Goal: Task Accomplishment & Management: Complete application form

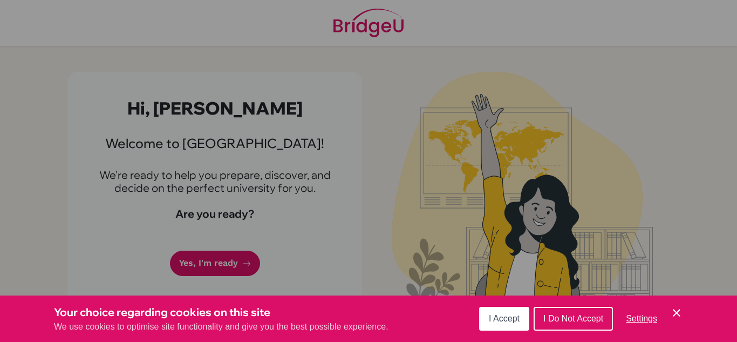
click at [671, 313] on icon "Cookie Control Close Icon" at bounding box center [676, 312] width 13 height 13
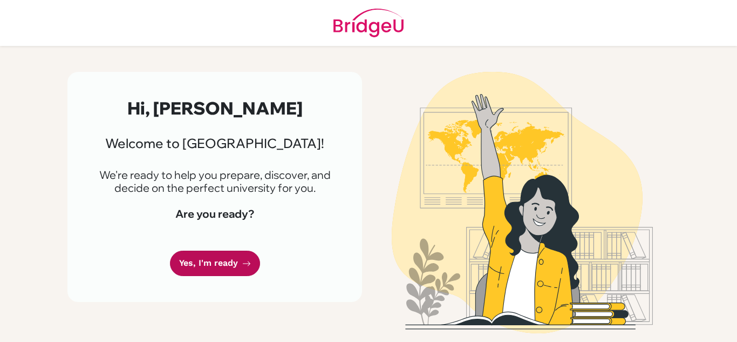
click at [250, 262] on link "Yes, I'm ready" at bounding box center [215, 262] width 90 height 25
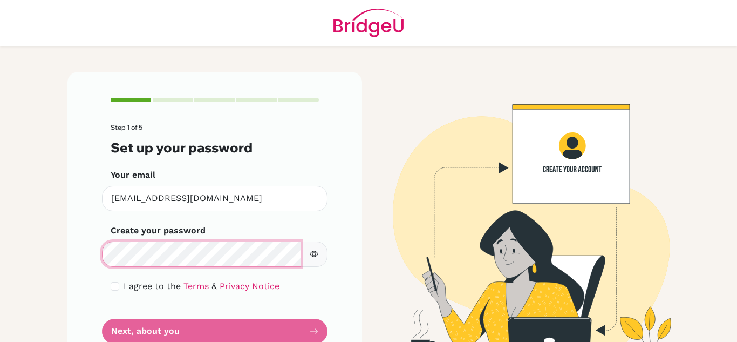
scroll to position [38, 0]
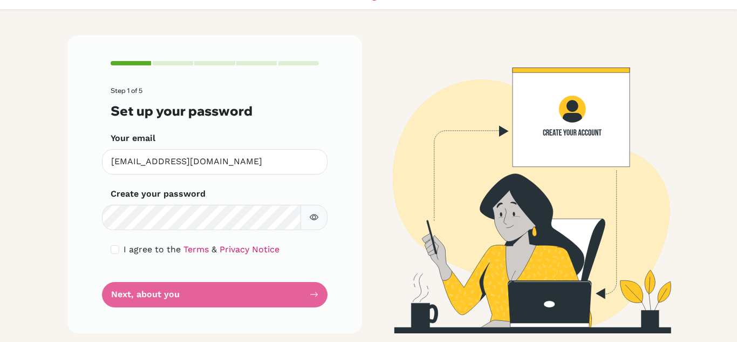
click at [315, 218] on icon "button" at bounding box center [314, 217] width 4 height 4
click at [148, 291] on form "Step 1 of 5 Set up your password Your email [EMAIL_ADDRESS][DOMAIN_NAME] Invali…" at bounding box center [215, 197] width 208 height 220
click at [116, 249] on input "checkbox" at bounding box center [115, 249] width 9 height 9
checkbox input "true"
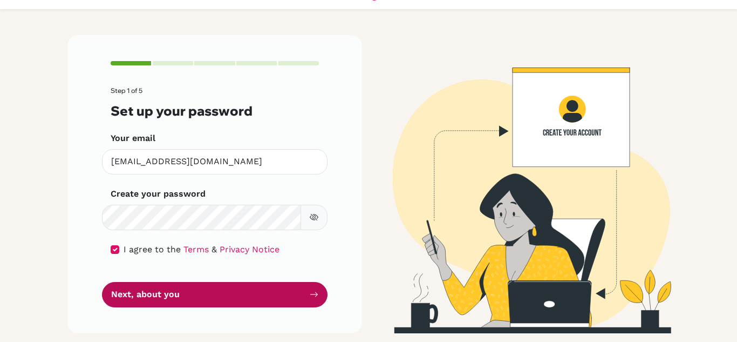
click at [158, 291] on button "Next, about you" at bounding box center [215, 294] width 226 height 25
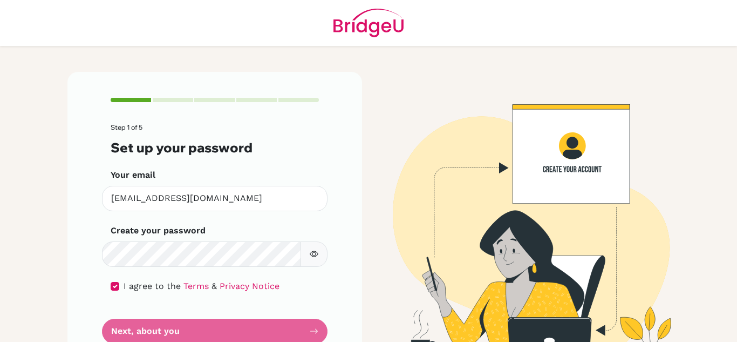
scroll to position [38, 0]
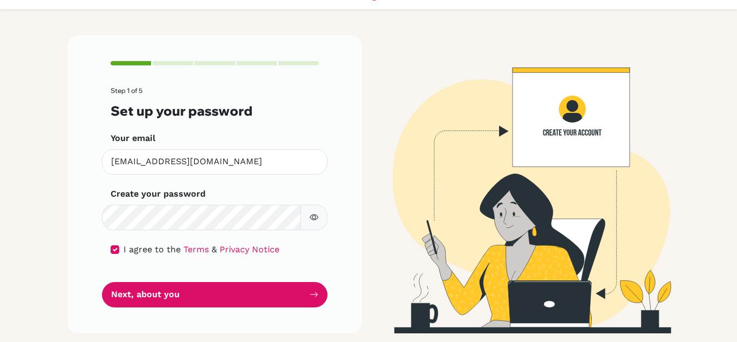
click at [0, 265] on main "Step 1 of 5 Set up your password Your email [EMAIL_ADDRESS][DOMAIN_NAME] Invali…" at bounding box center [368, 171] width 737 height 342
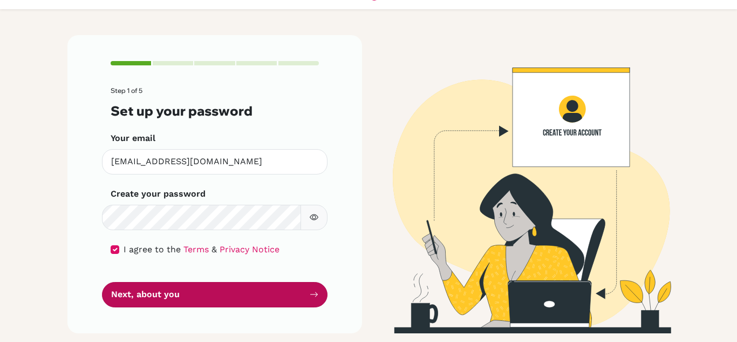
click at [147, 296] on button "Next, about you" at bounding box center [215, 294] width 226 height 25
